Goal: Task Accomplishment & Management: Complete application form

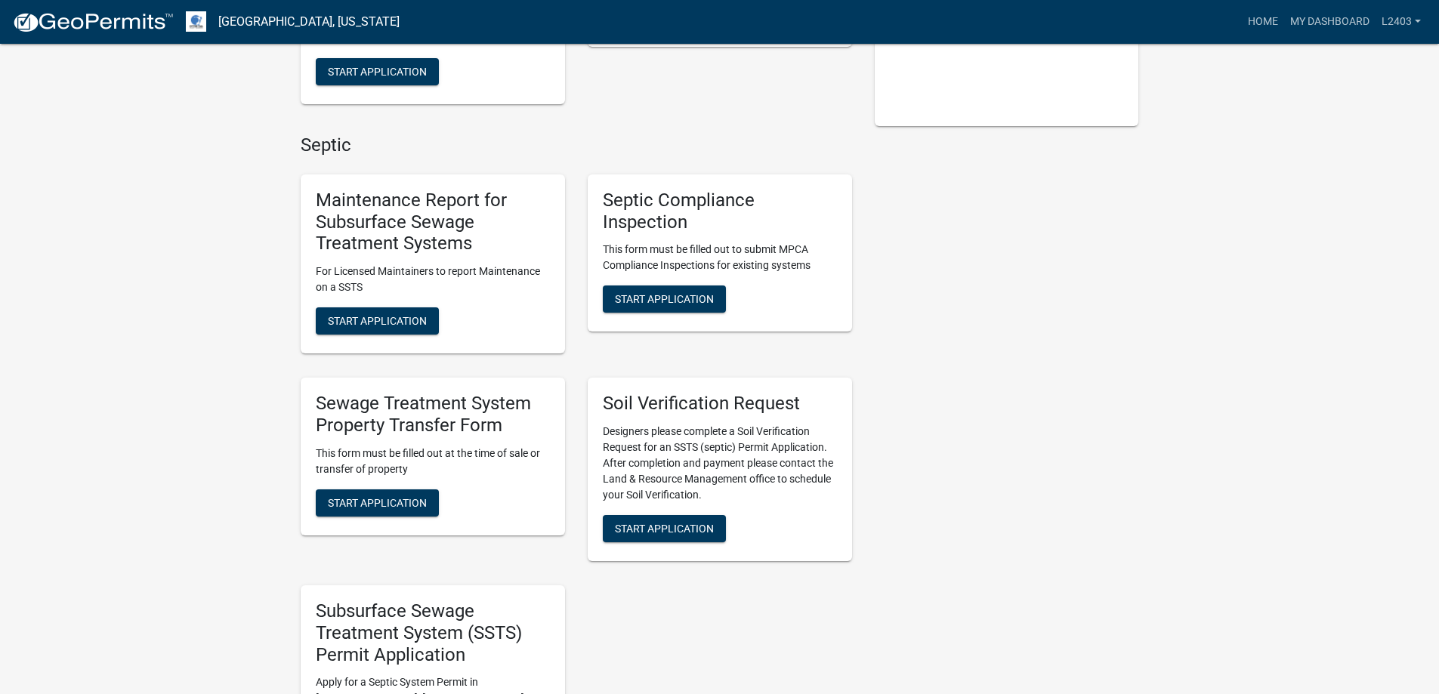
scroll to position [378, 0]
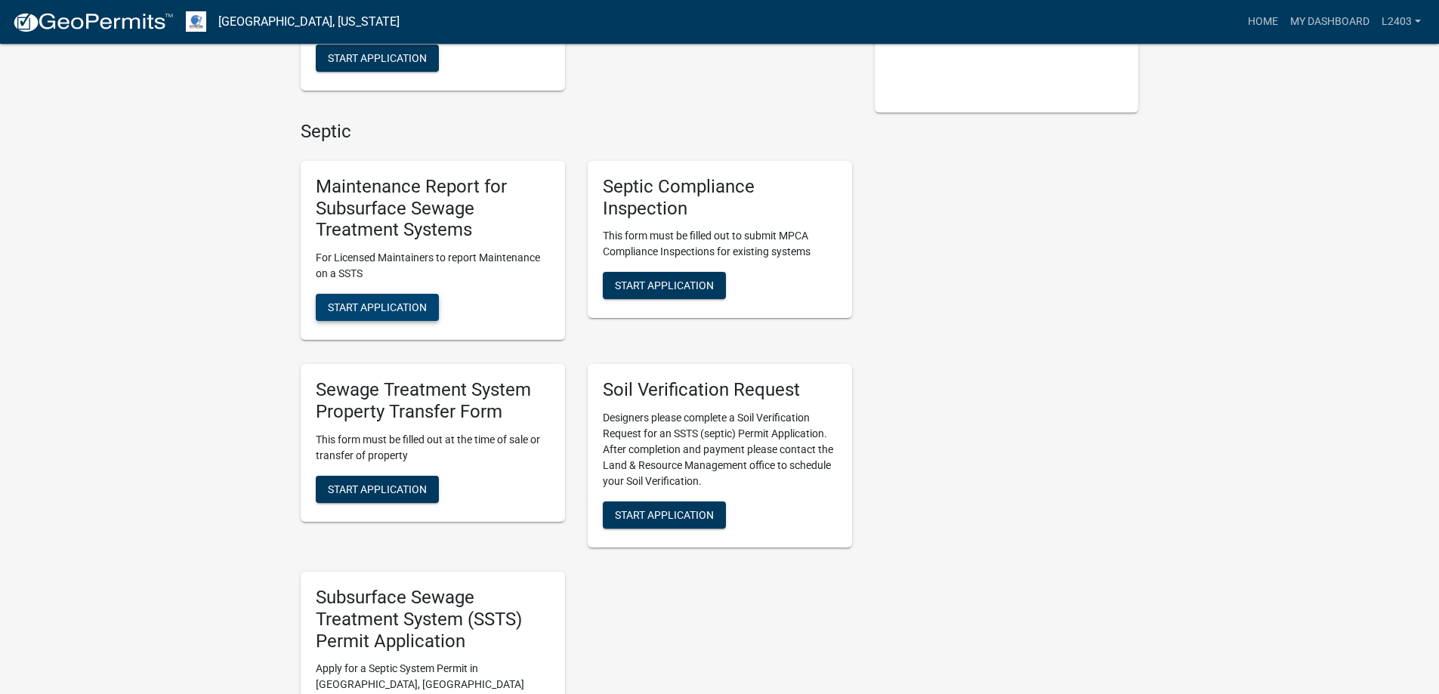
click at [368, 313] on span "Start Application" at bounding box center [377, 307] width 99 height 12
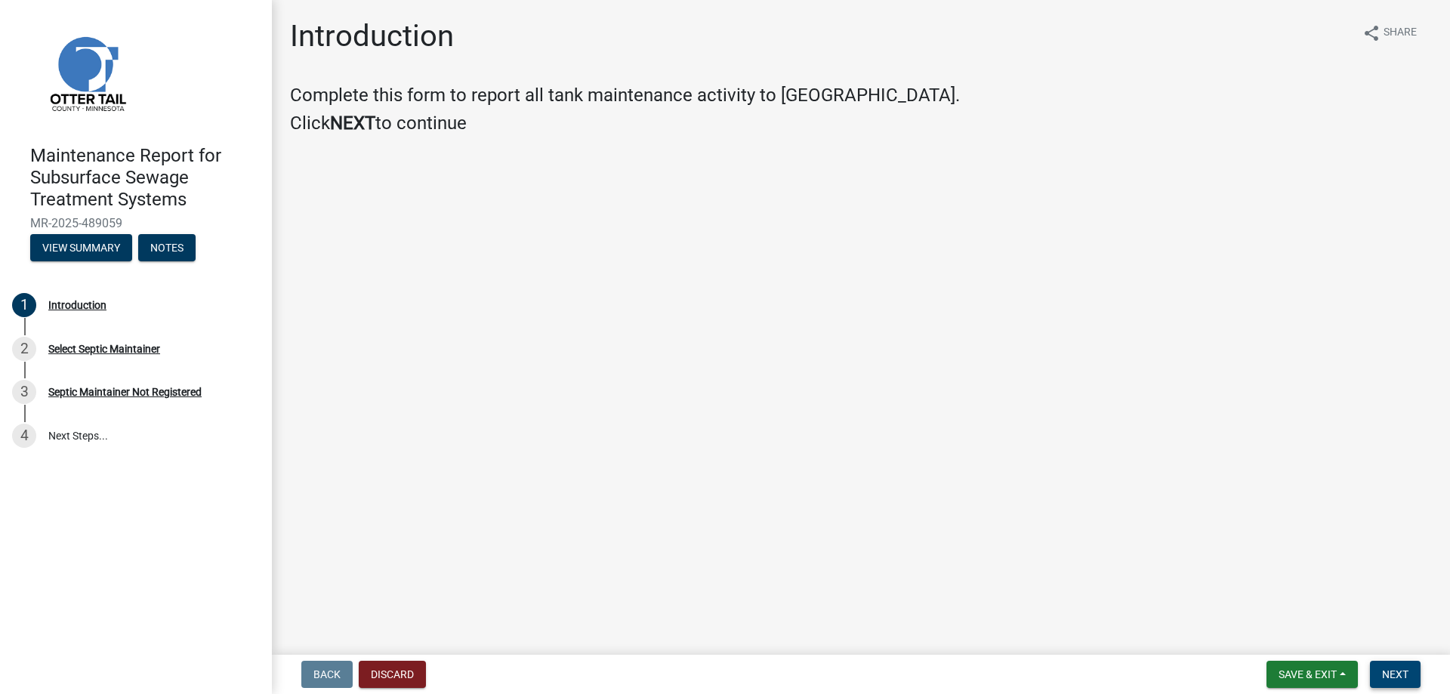
drag, startPoint x: 1368, startPoint y: 659, endPoint x: 1379, endPoint y: 661, distance: 10.7
click at [1370, 661] on button "Next" at bounding box center [1395, 674] width 51 height 27
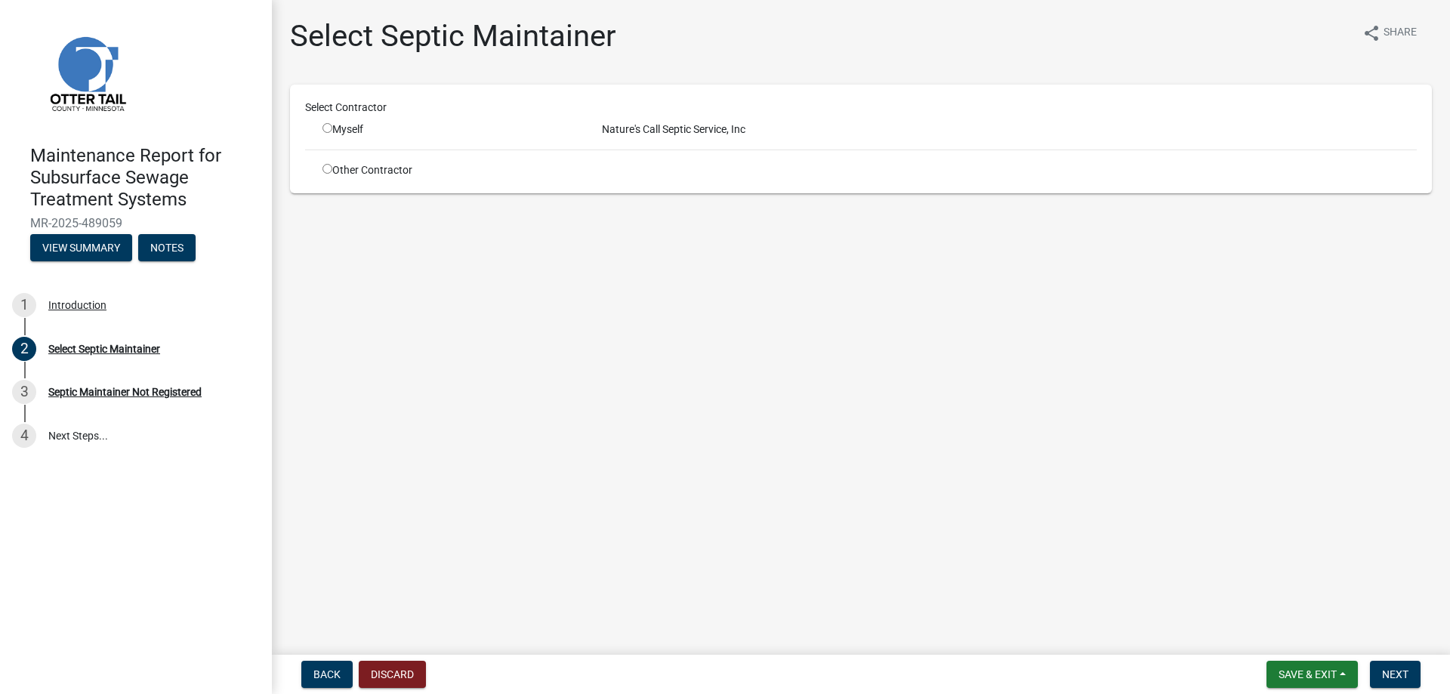
click at [332, 133] on input "radio" at bounding box center [328, 128] width 10 height 10
radio input "true"
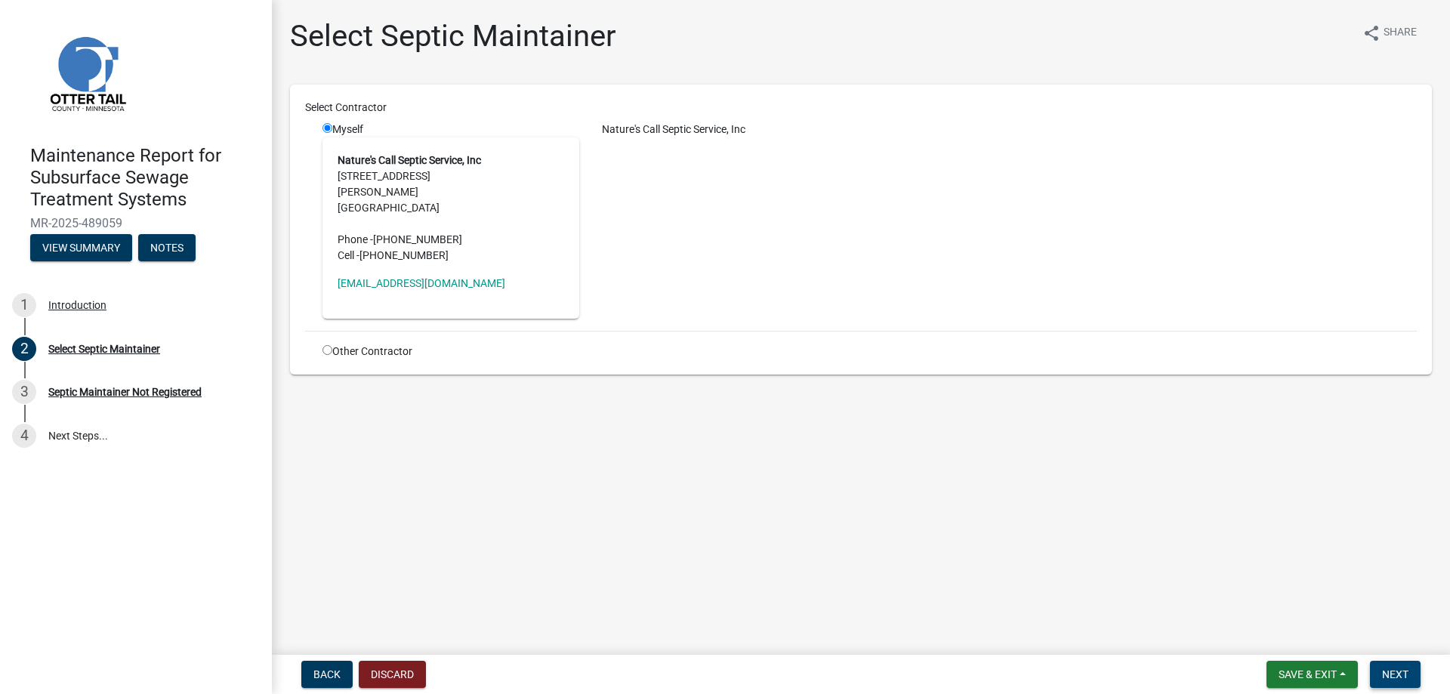
click at [1387, 668] on span "Next" at bounding box center [1395, 674] width 26 height 12
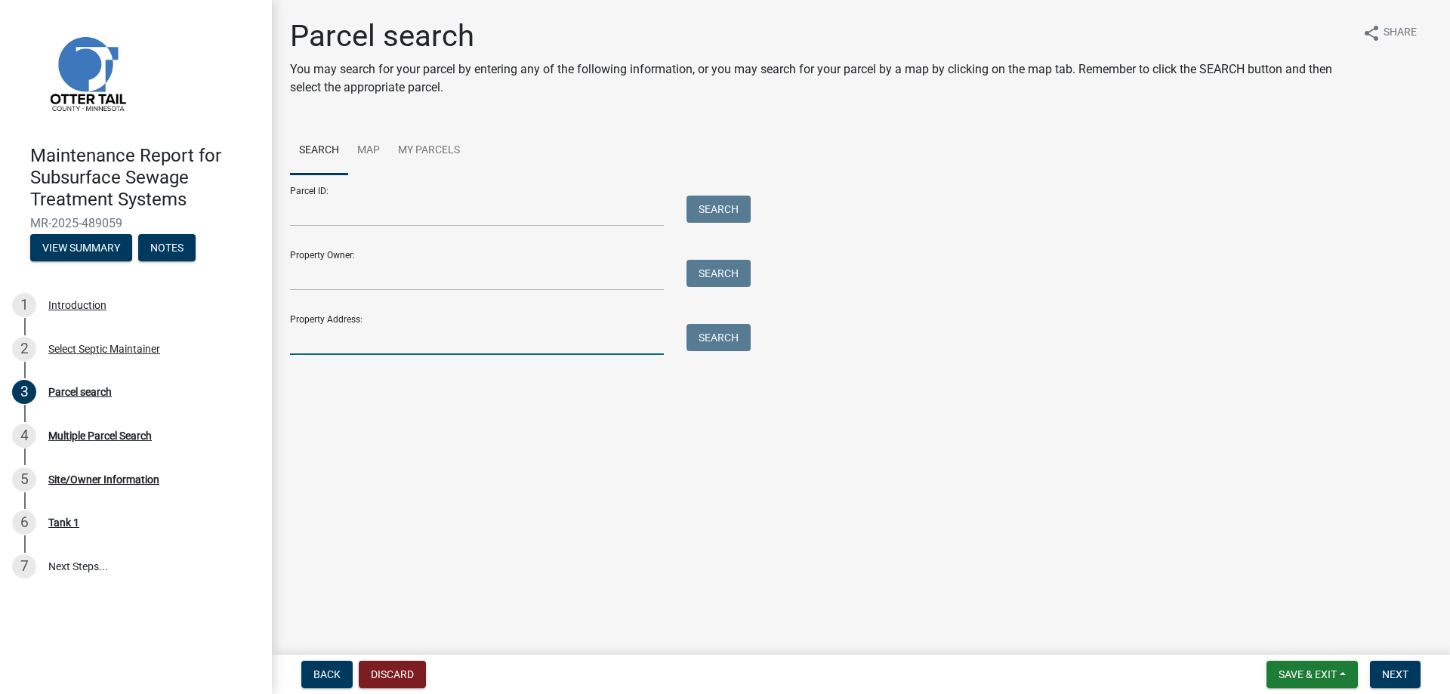
click at [345, 355] on input "Property Address:" at bounding box center [477, 339] width 374 height 31
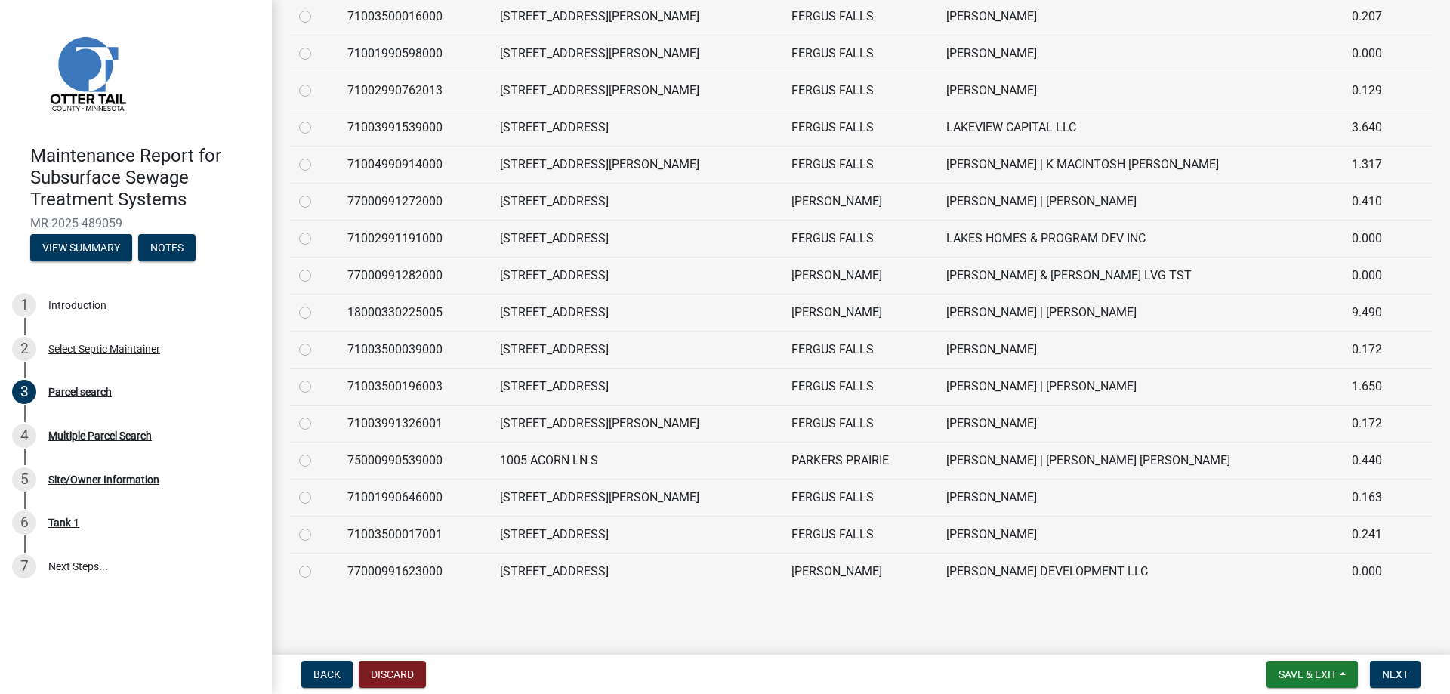
scroll to position [604, 0]
type input "1005"
click at [317, 378] on label at bounding box center [317, 378] width 0 height 0
click at [317, 387] on input "radio" at bounding box center [322, 383] width 10 height 10
radio input "true"
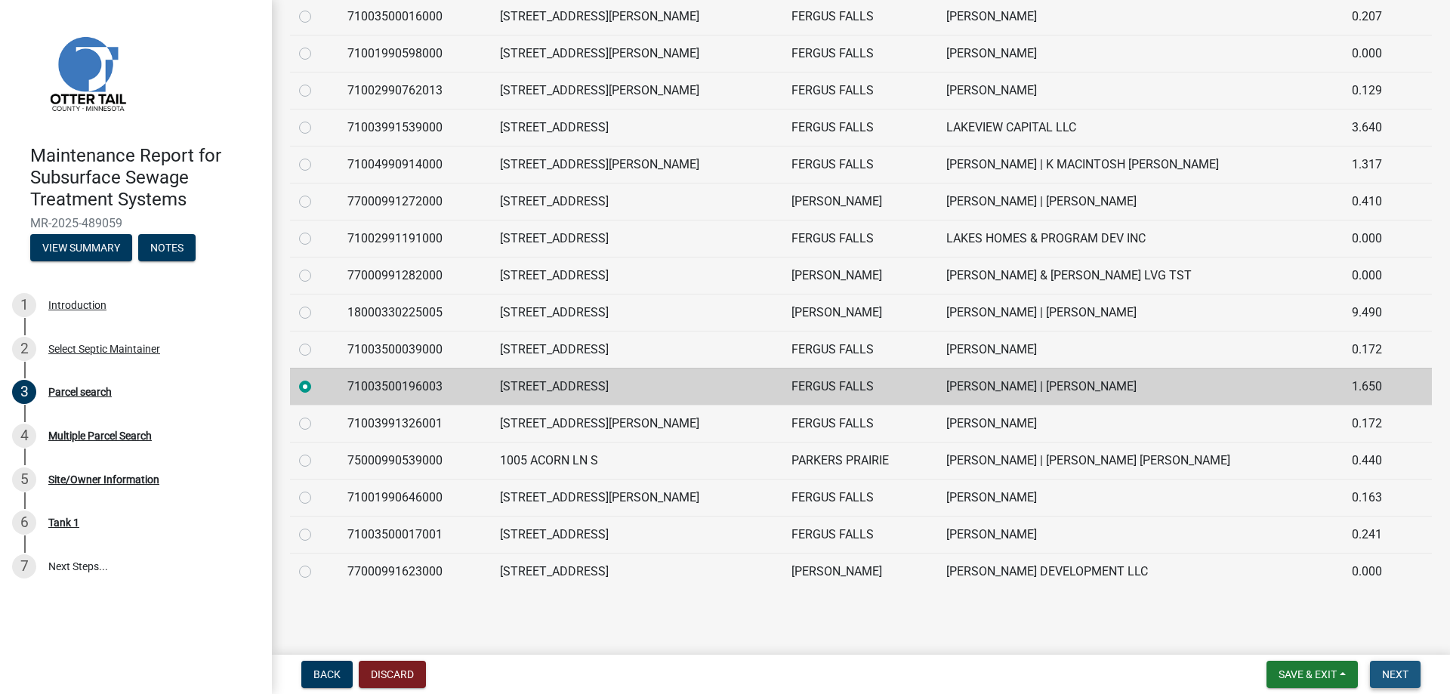
click at [1382, 676] on span "Next" at bounding box center [1395, 674] width 26 height 12
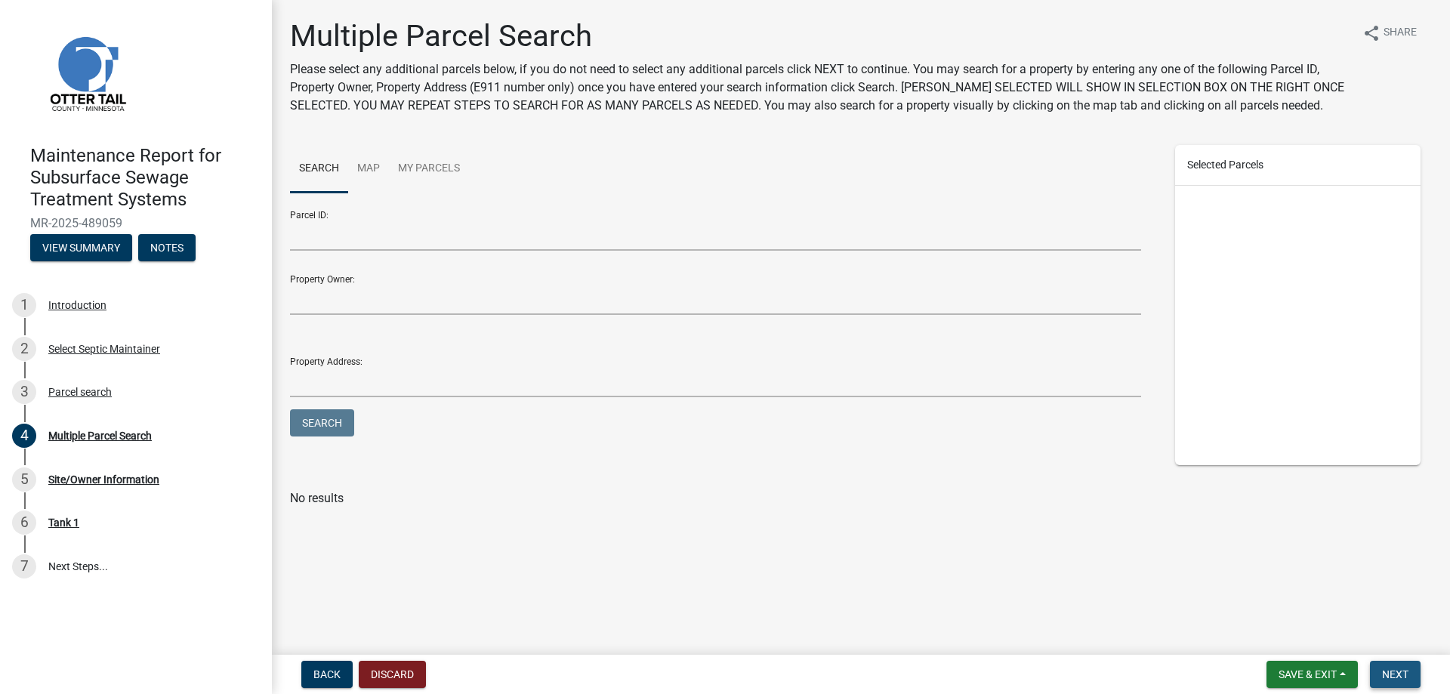
click at [1382, 676] on span "Next" at bounding box center [1395, 674] width 26 height 12
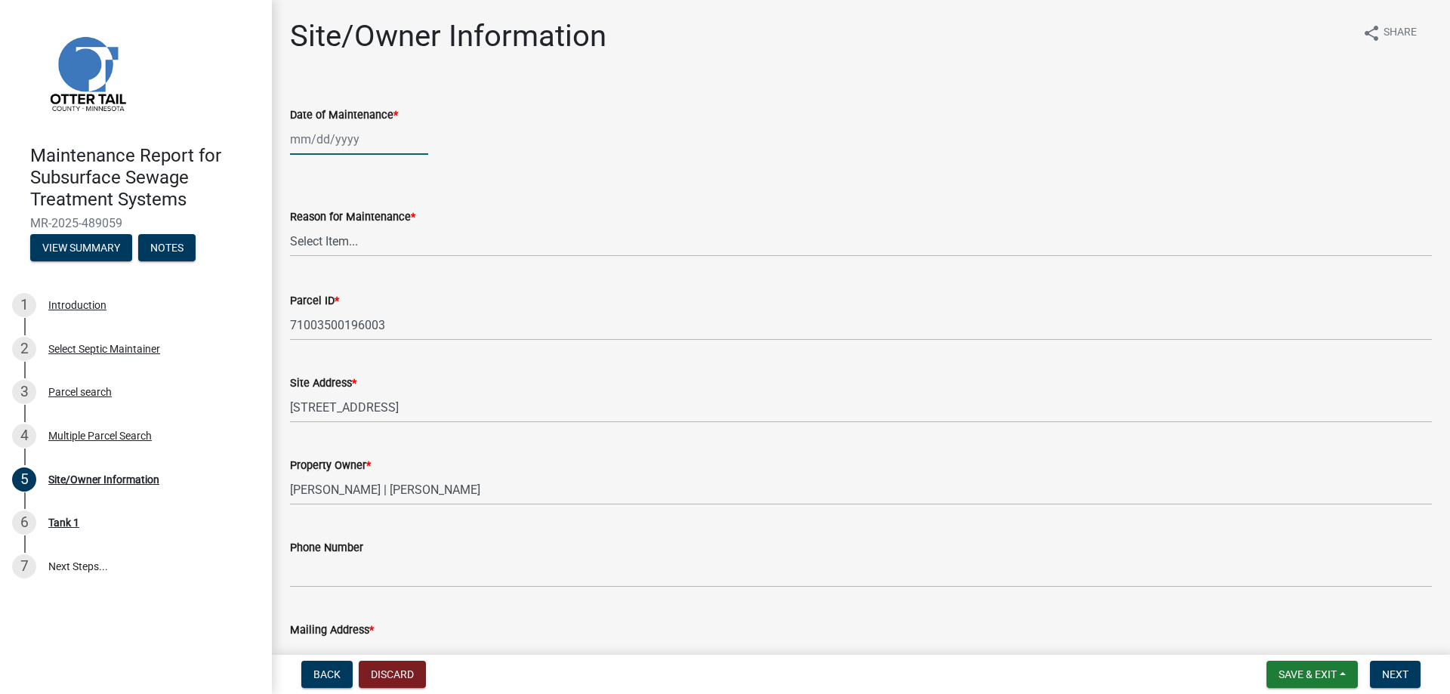
click at [378, 155] on div at bounding box center [359, 139] width 138 height 31
select select "10"
select select "2025"
click at [315, 273] on div "6" at bounding box center [305, 261] width 24 height 24
type input "[DATE]"
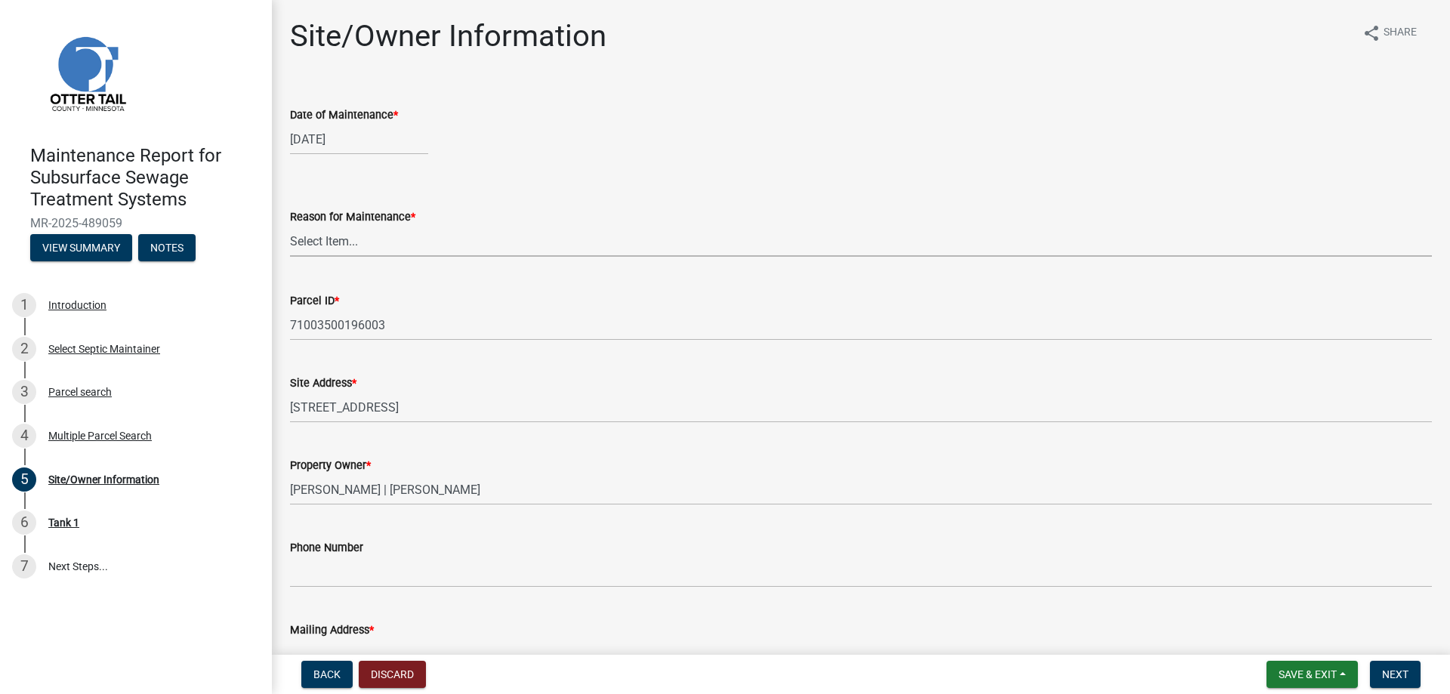
drag, startPoint x: 316, startPoint y: 303, endPoint x: 317, endPoint y: 315, distance: 12.2
click at [316, 257] on select "Select Item... Called Routine Other" at bounding box center [861, 241] width 1142 height 31
click at [295, 257] on select "Select Item... Called Routine Other" at bounding box center [861, 241] width 1142 height 31
select select "3ac72b63-7b21-42e4-8192-806faae7a4f1"
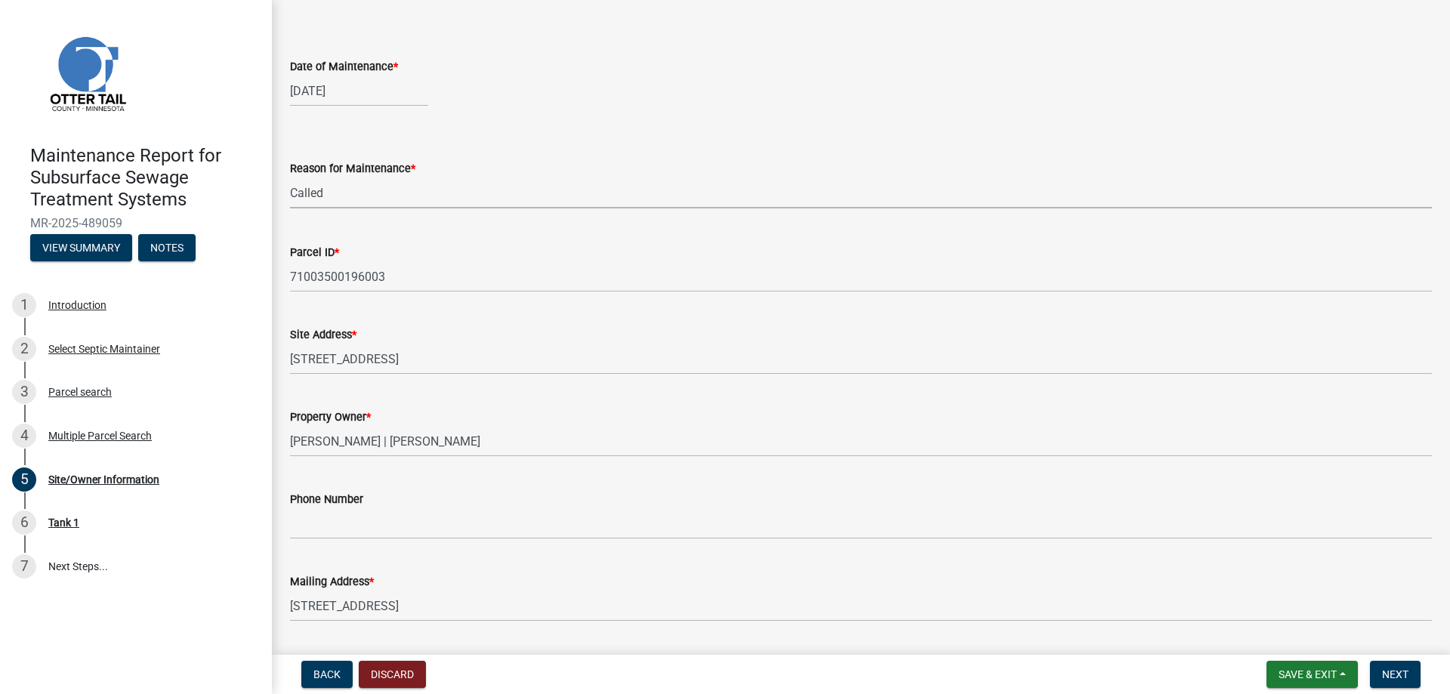
scroll to position [227, 0]
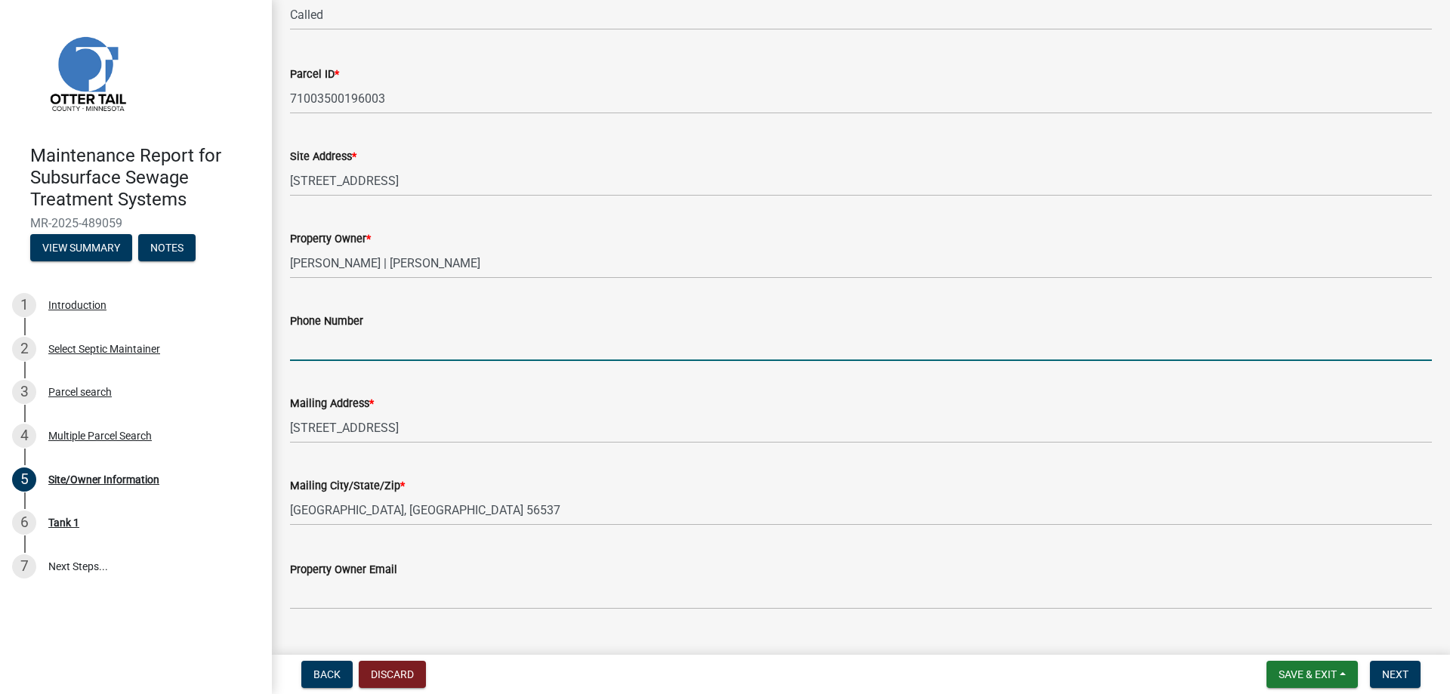
click at [349, 361] on input "Phone Number" at bounding box center [861, 345] width 1142 height 31
type input "[PHONE_NUMBER]"
click at [1398, 678] on button "Next" at bounding box center [1395, 674] width 51 height 27
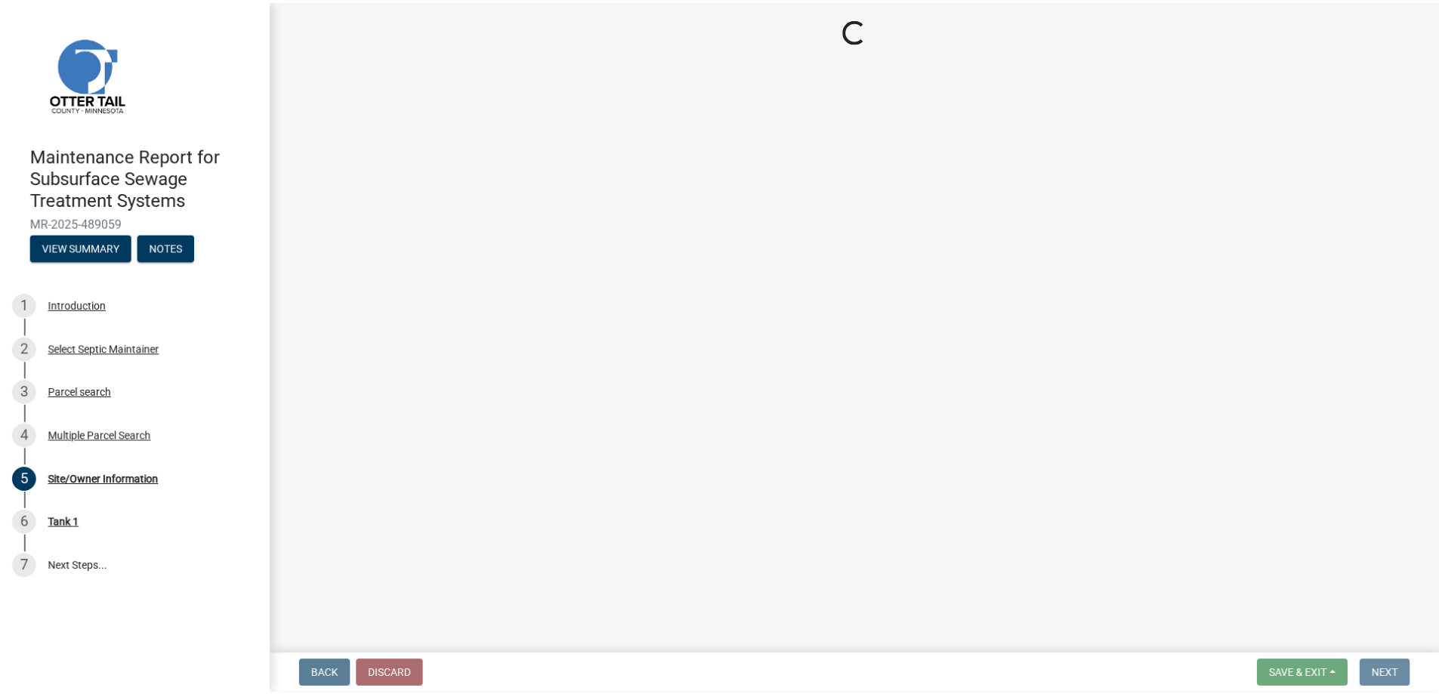
scroll to position [0, 0]
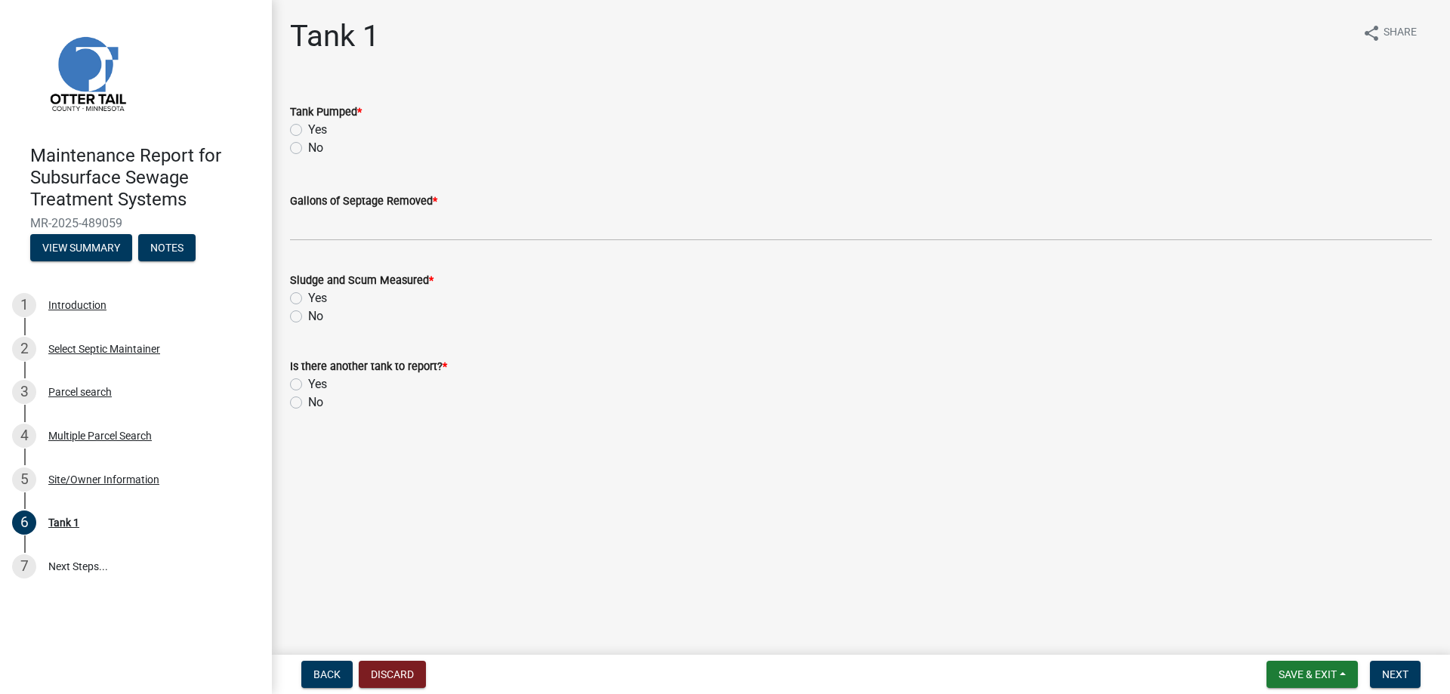
click at [327, 139] on label "Yes" at bounding box center [317, 130] width 19 height 18
click at [318, 131] on input "Yes" at bounding box center [313, 126] width 10 height 10
radio input "true"
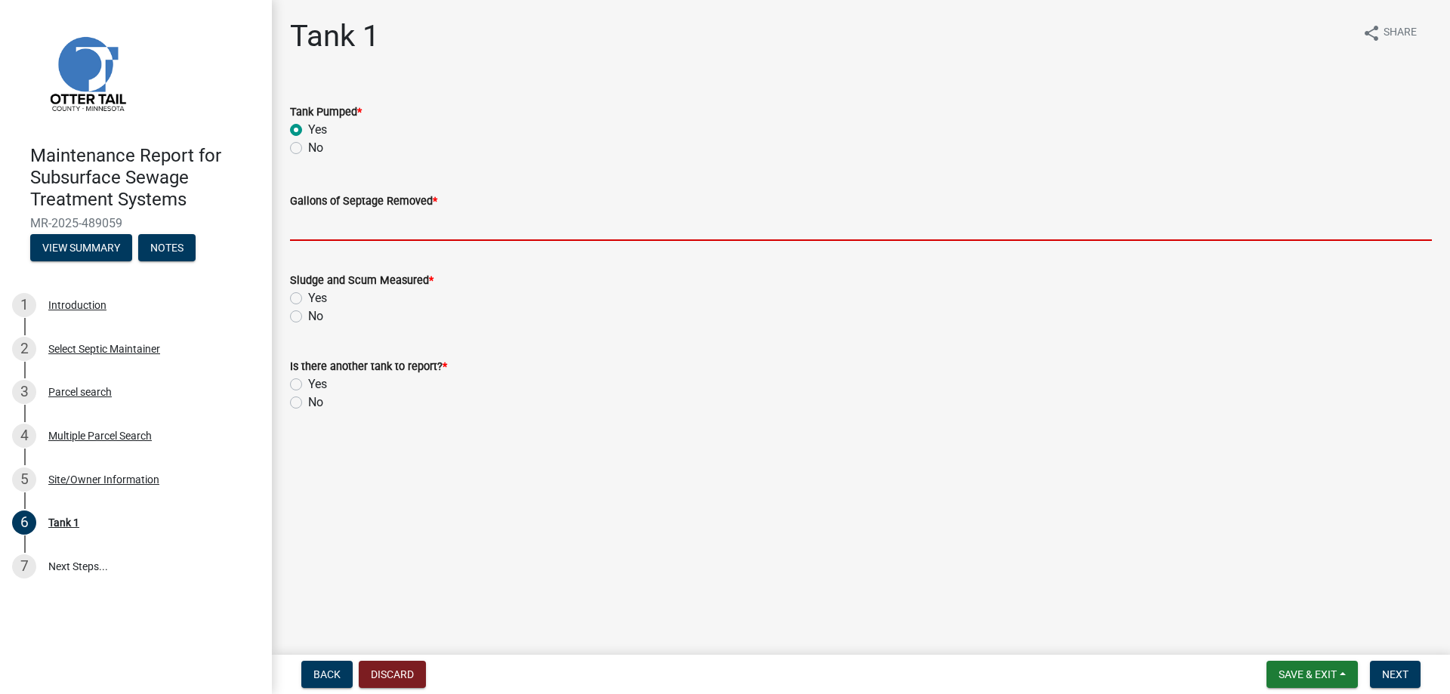
click at [360, 241] on input "Gallons of Septage Removed *" at bounding box center [861, 225] width 1142 height 31
type input "1000"
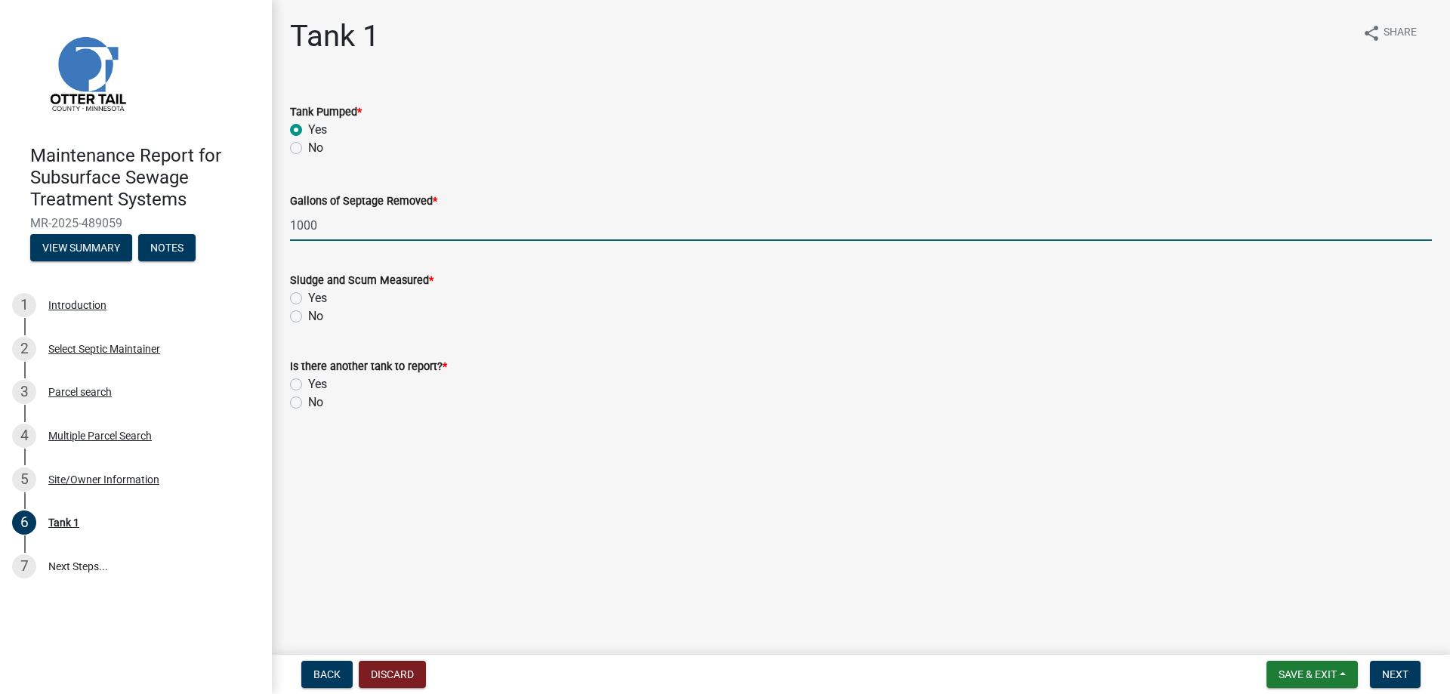
click at [327, 307] on label "Yes" at bounding box center [317, 298] width 19 height 18
click at [318, 299] on input "Yes" at bounding box center [313, 294] width 10 height 10
radio input "true"
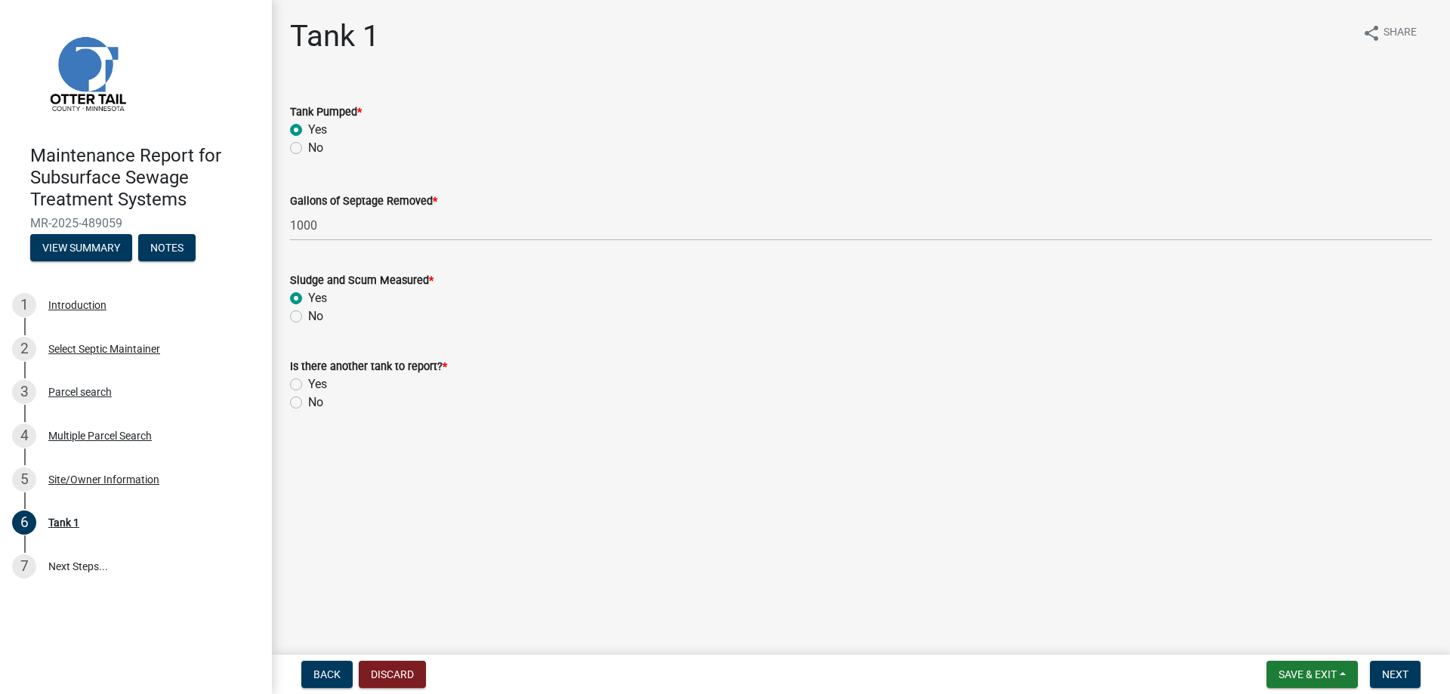
click at [322, 412] on label "No" at bounding box center [315, 403] width 15 height 18
click at [318, 403] on input "No" at bounding box center [313, 399] width 10 height 10
radio input "true"
click at [1382, 673] on span "Next" at bounding box center [1395, 674] width 26 height 12
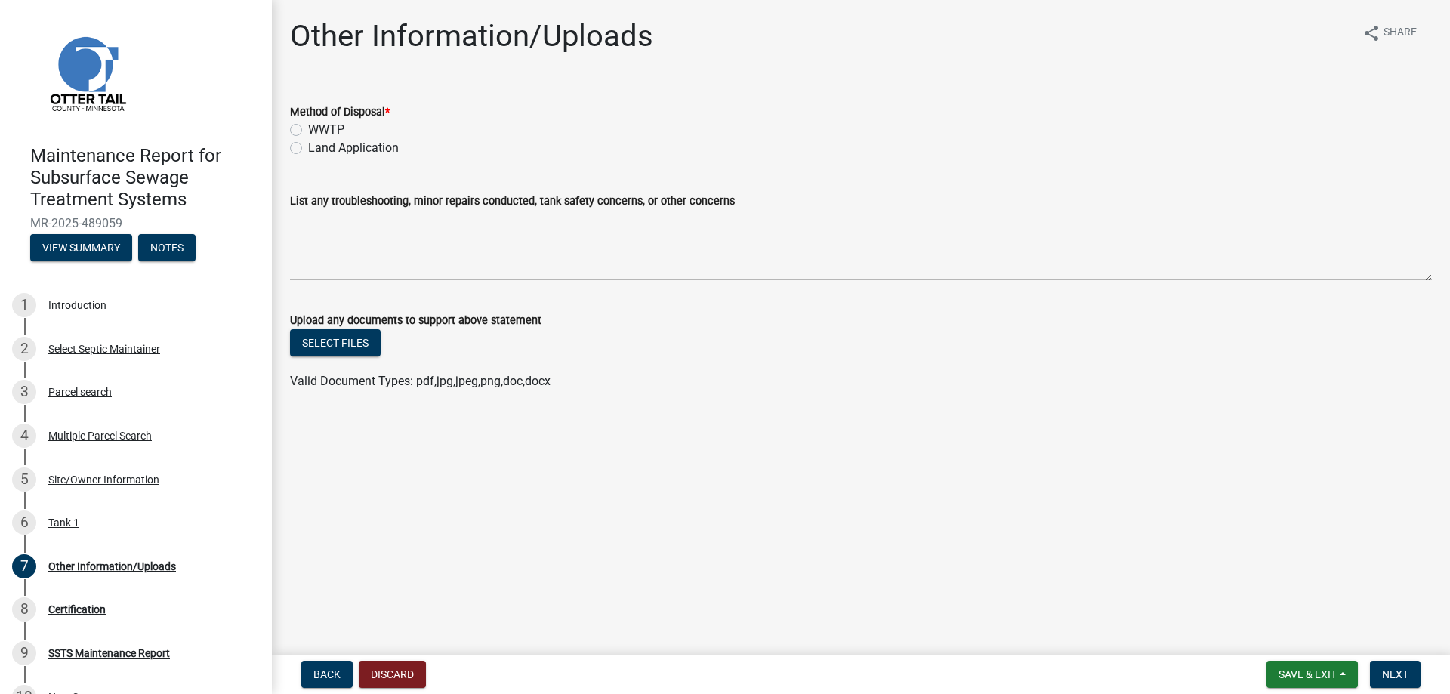
click at [337, 157] on label "Land Application" at bounding box center [353, 148] width 91 height 18
click at [318, 149] on input "Land Application" at bounding box center [313, 144] width 10 height 10
radio input "true"
click at [1408, 670] on button "Next" at bounding box center [1395, 674] width 51 height 27
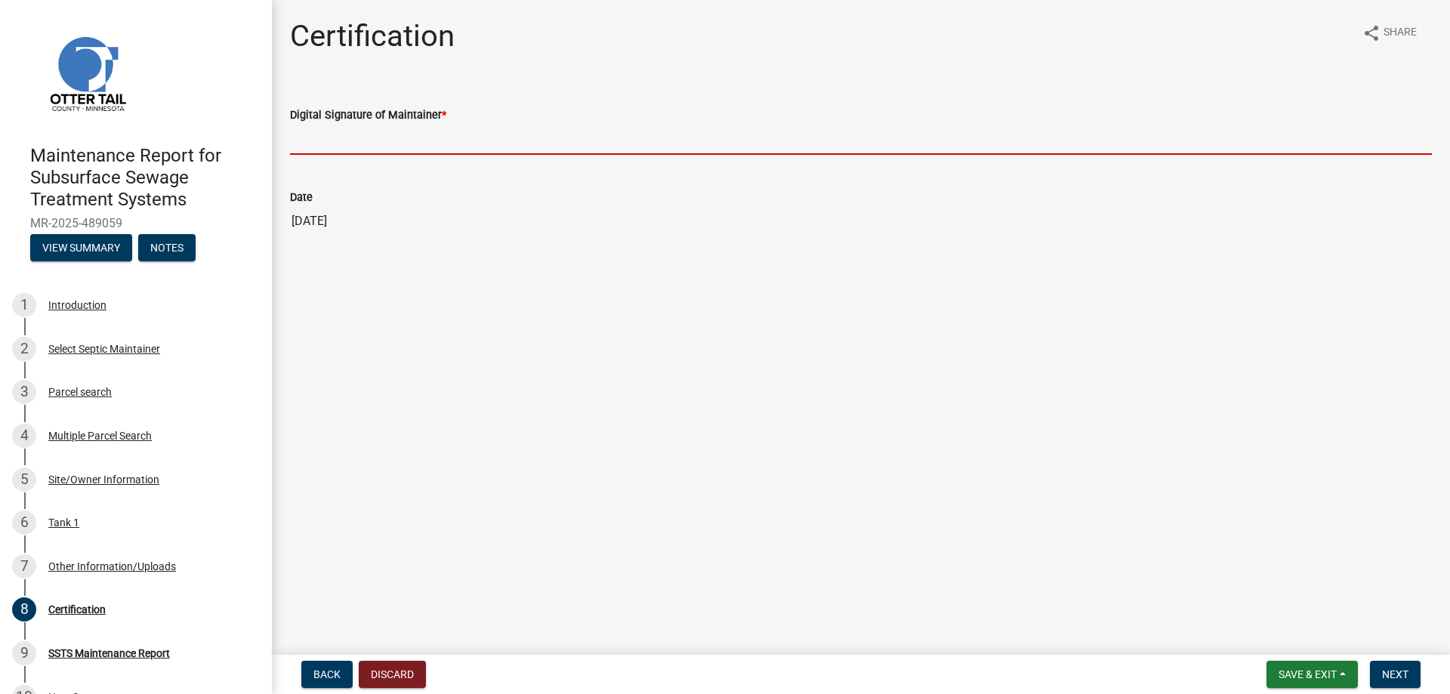
click at [381, 155] on input "Digital Signature of Maintainer *" at bounding box center [861, 139] width 1142 height 31
type input "[PERSON_NAME]/KG"
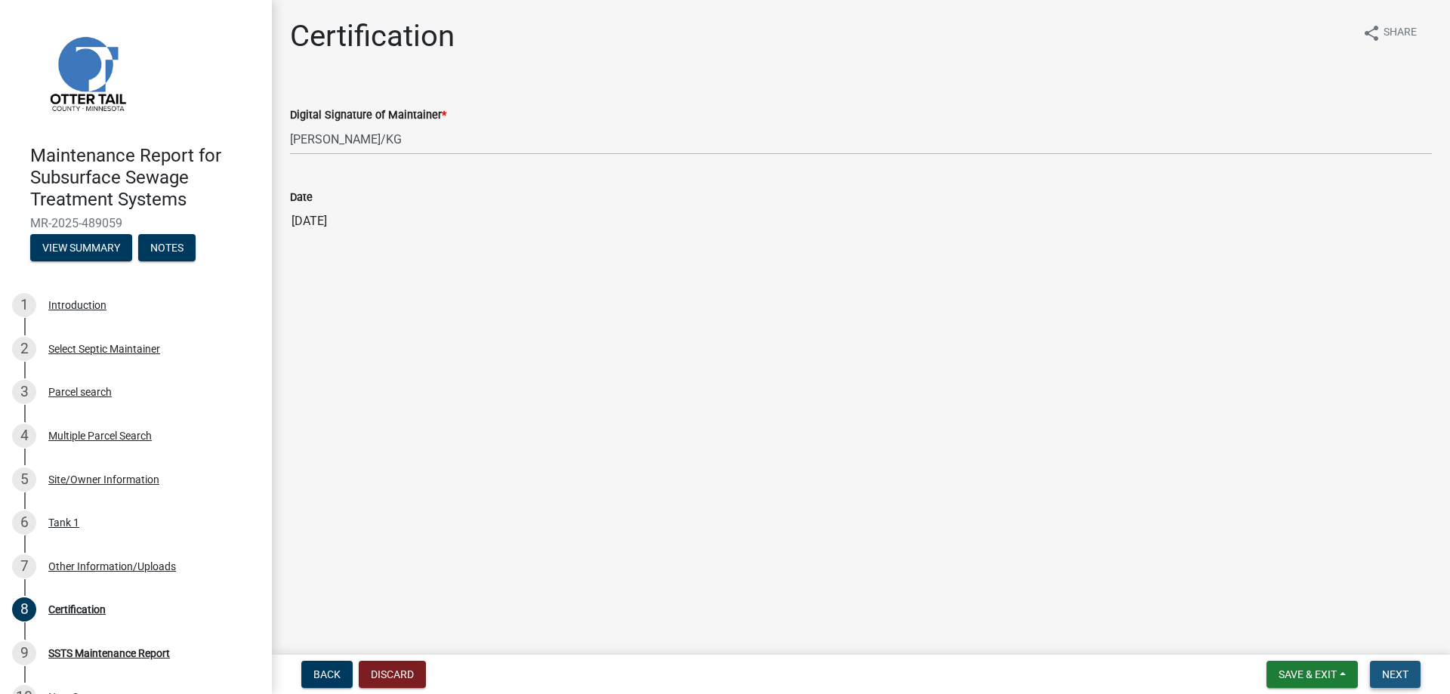
click at [1405, 683] on button "Next" at bounding box center [1395, 674] width 51 height 27
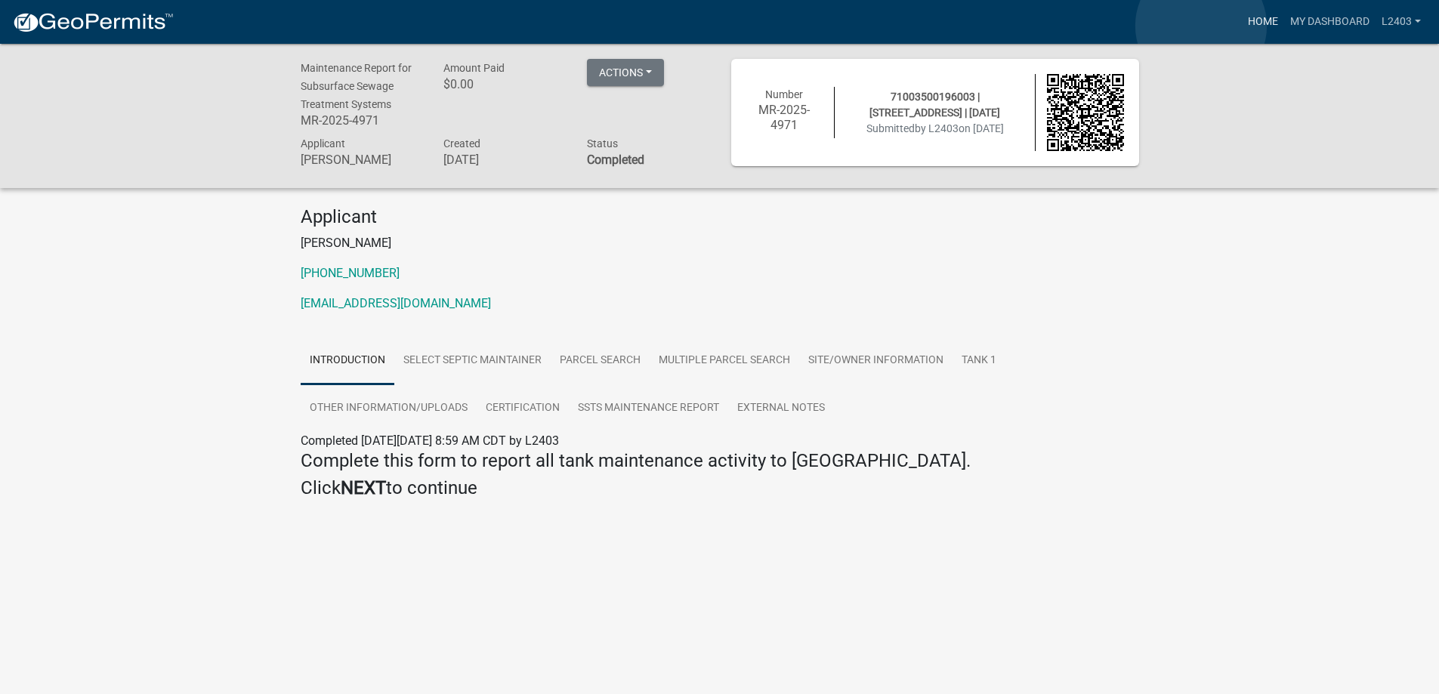
click at [1242, 26] on link "Home" at bounding box center [1263, 22] width 42 height 29
